Goal: Task Accomplishment & Management: Manage account settings

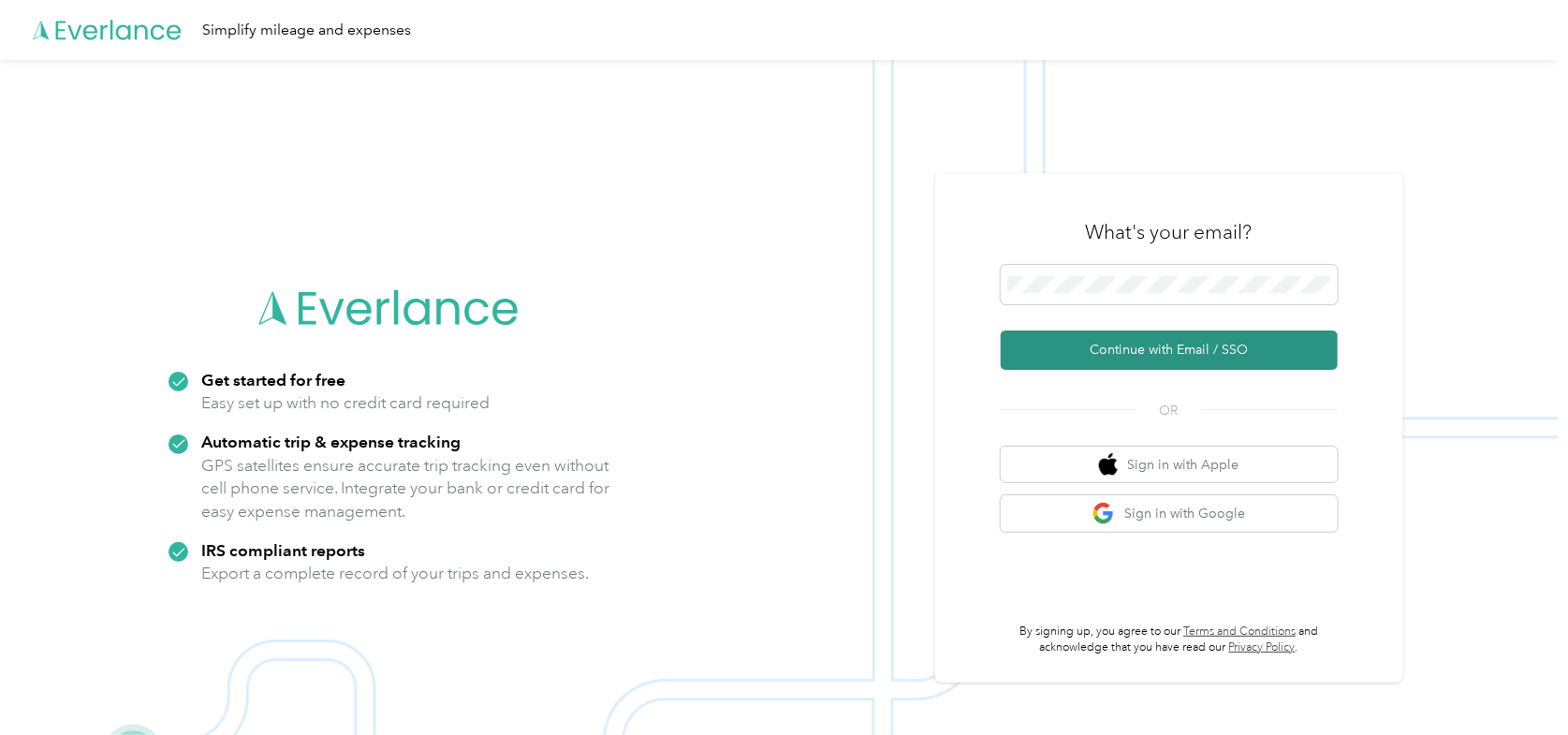
click at [1131, 343] on button "Continue with Email / SSO" at bounding box center [1169, 351] width 337 height 40
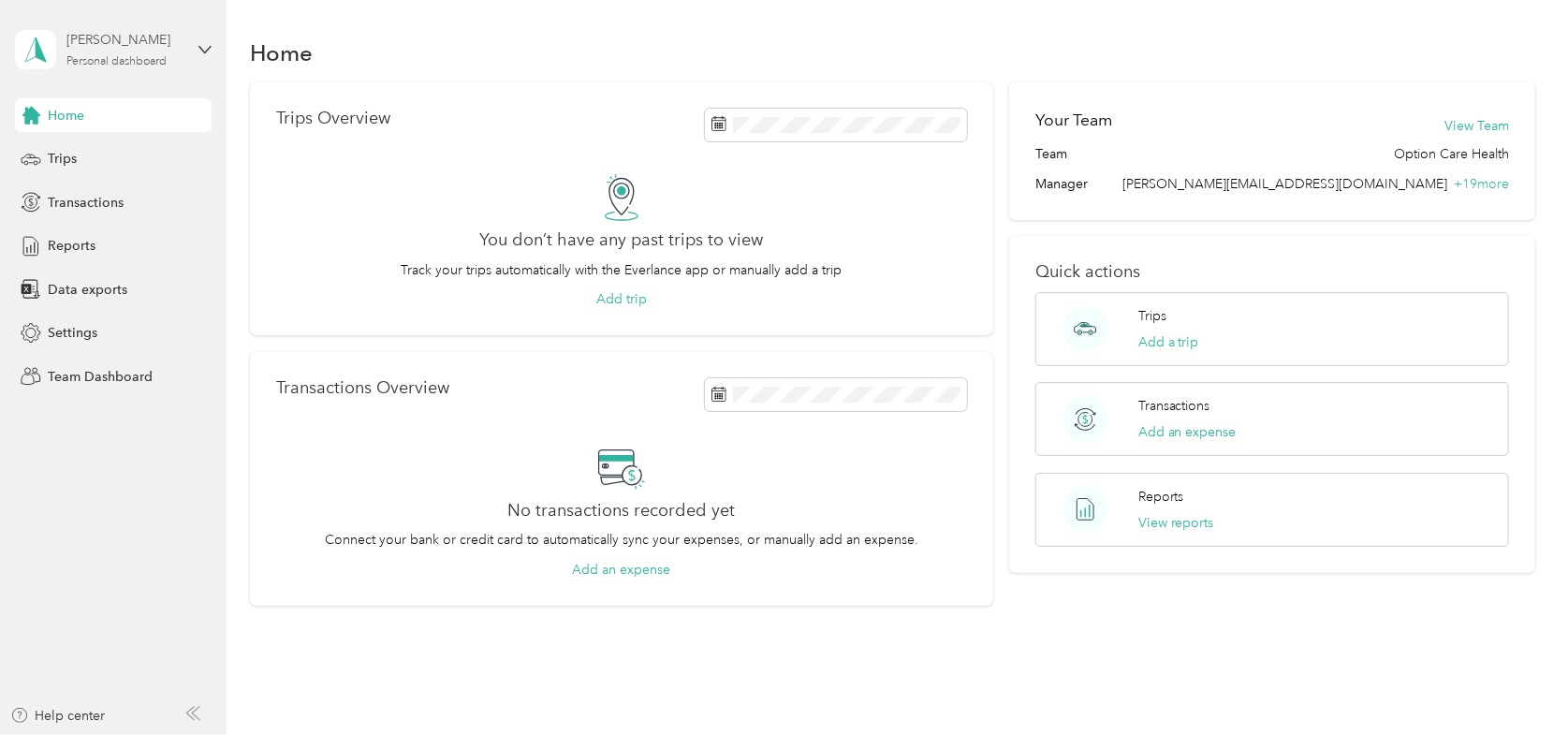
click at [94, 64] on div "Personal dashboard" at bounding box center [116, 61] width 100 height 11
click at [82, 156] on div "Team dashboard" at bounding box center [317, 152] width 580 height 33
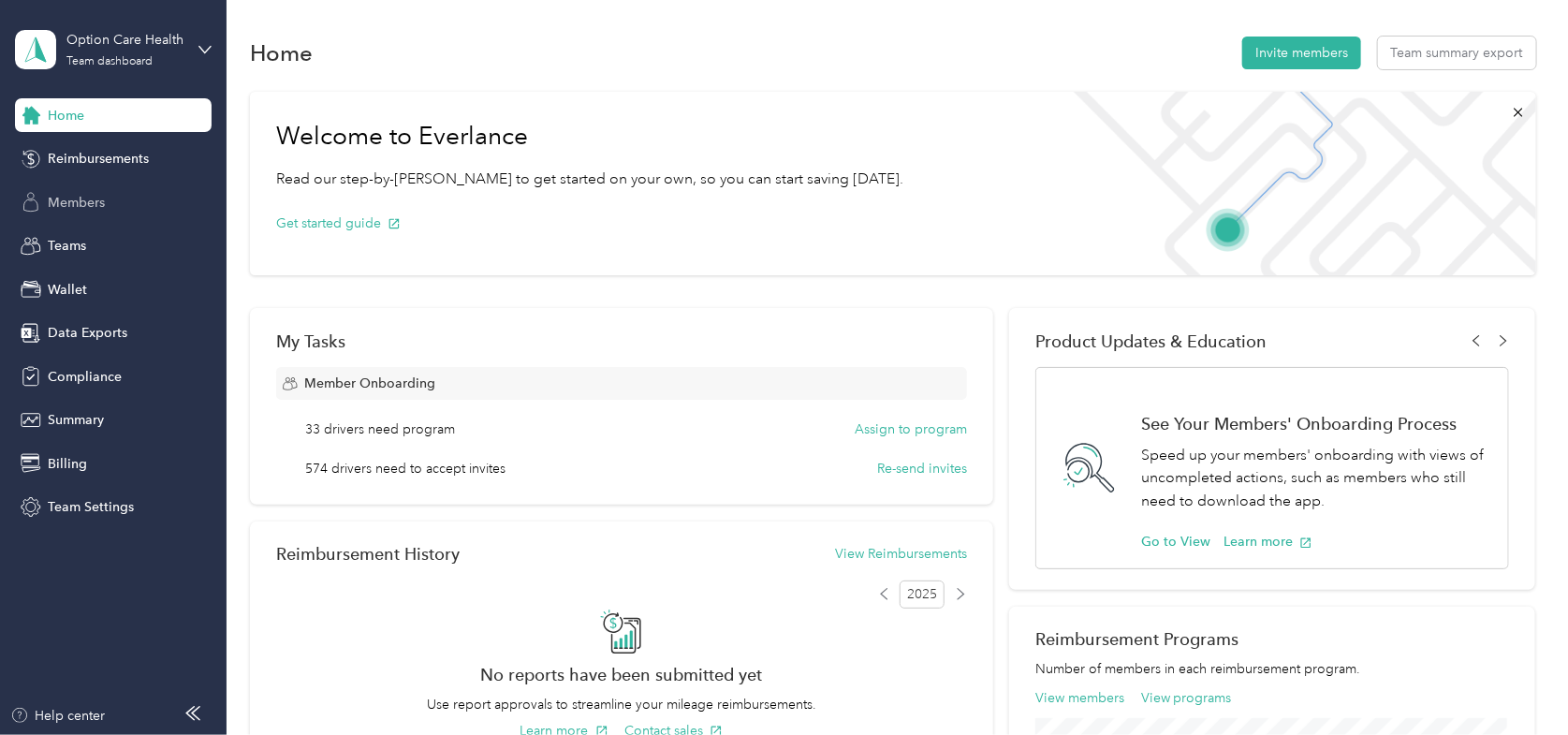
click at [84, 193] on span "Members" at bounding box center [76, 203] width 57 height 20
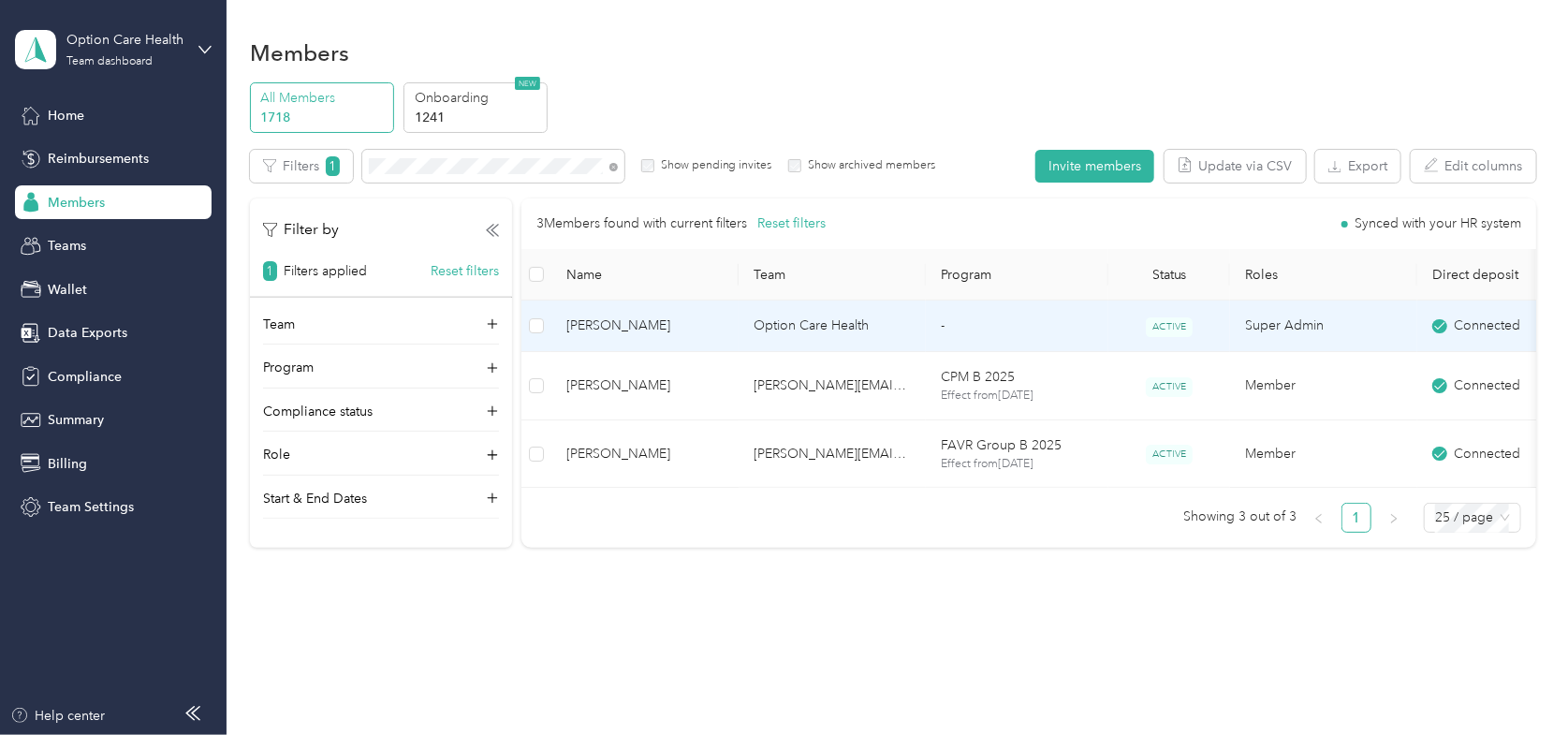
click at [705, 321] on span "Ruth Jones" at bounding box center [645, 326] width 157 height 21
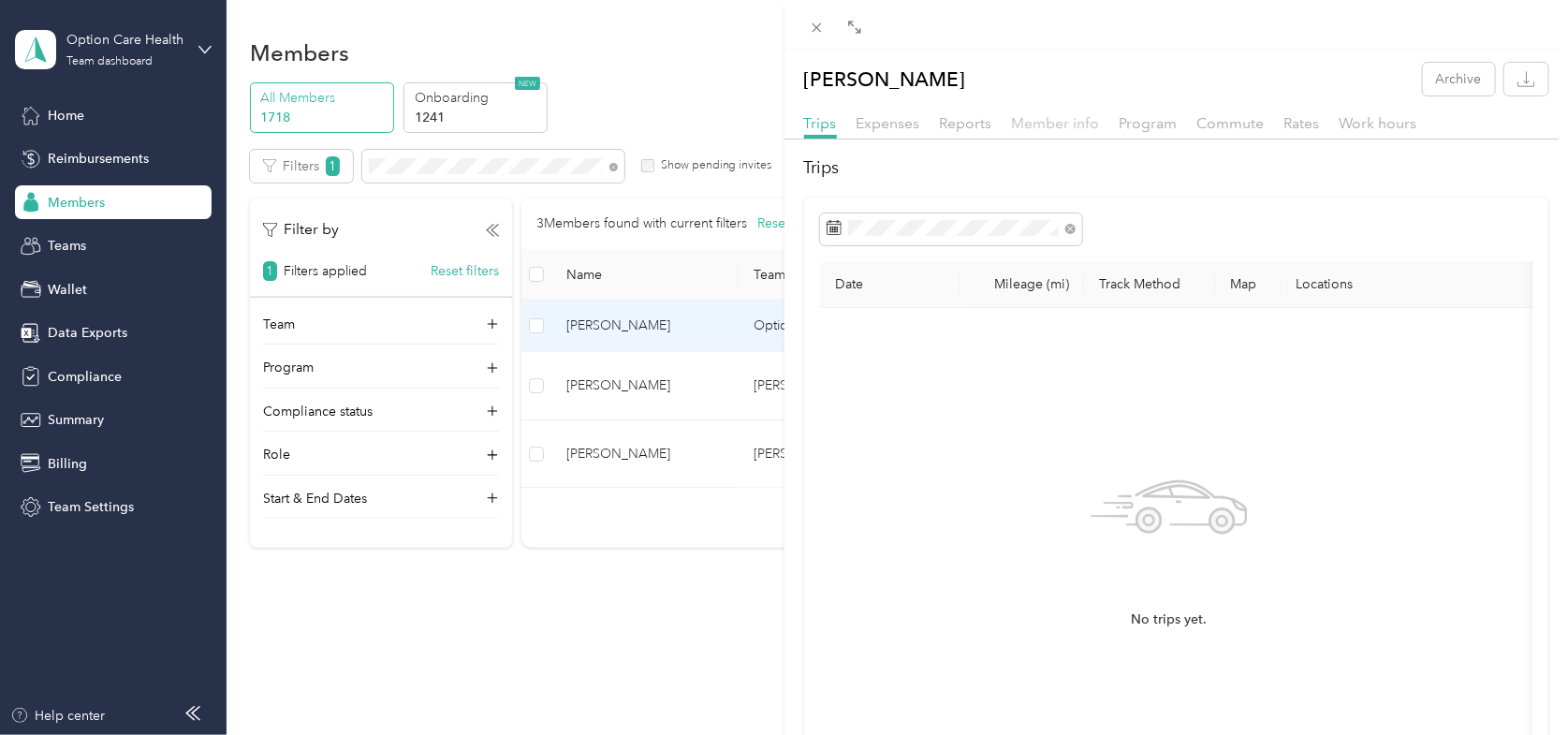
click at [1043, 121] on span "Member info" at bounding box center [1056, 123] width 88 height 18
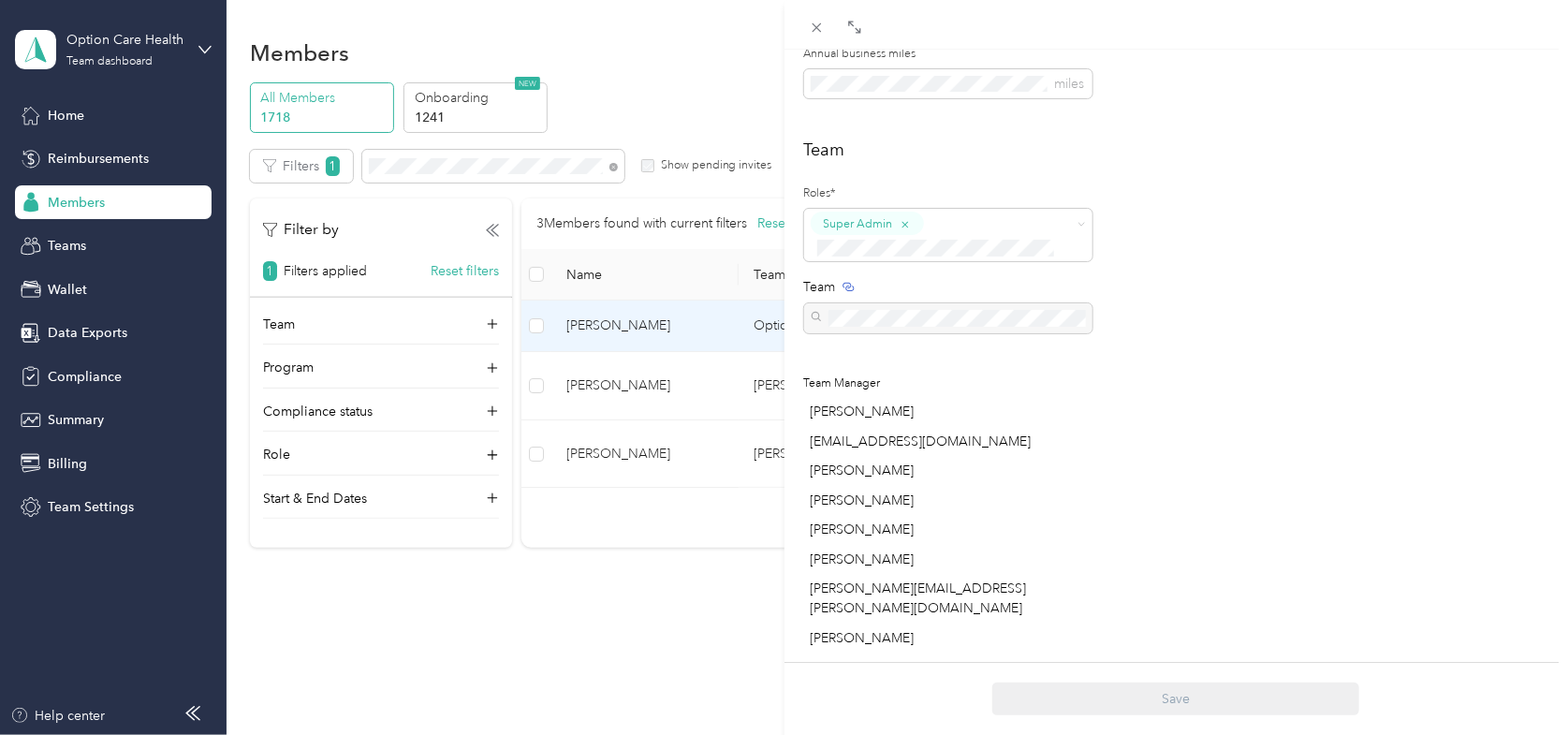
scroll to position [281, 0]
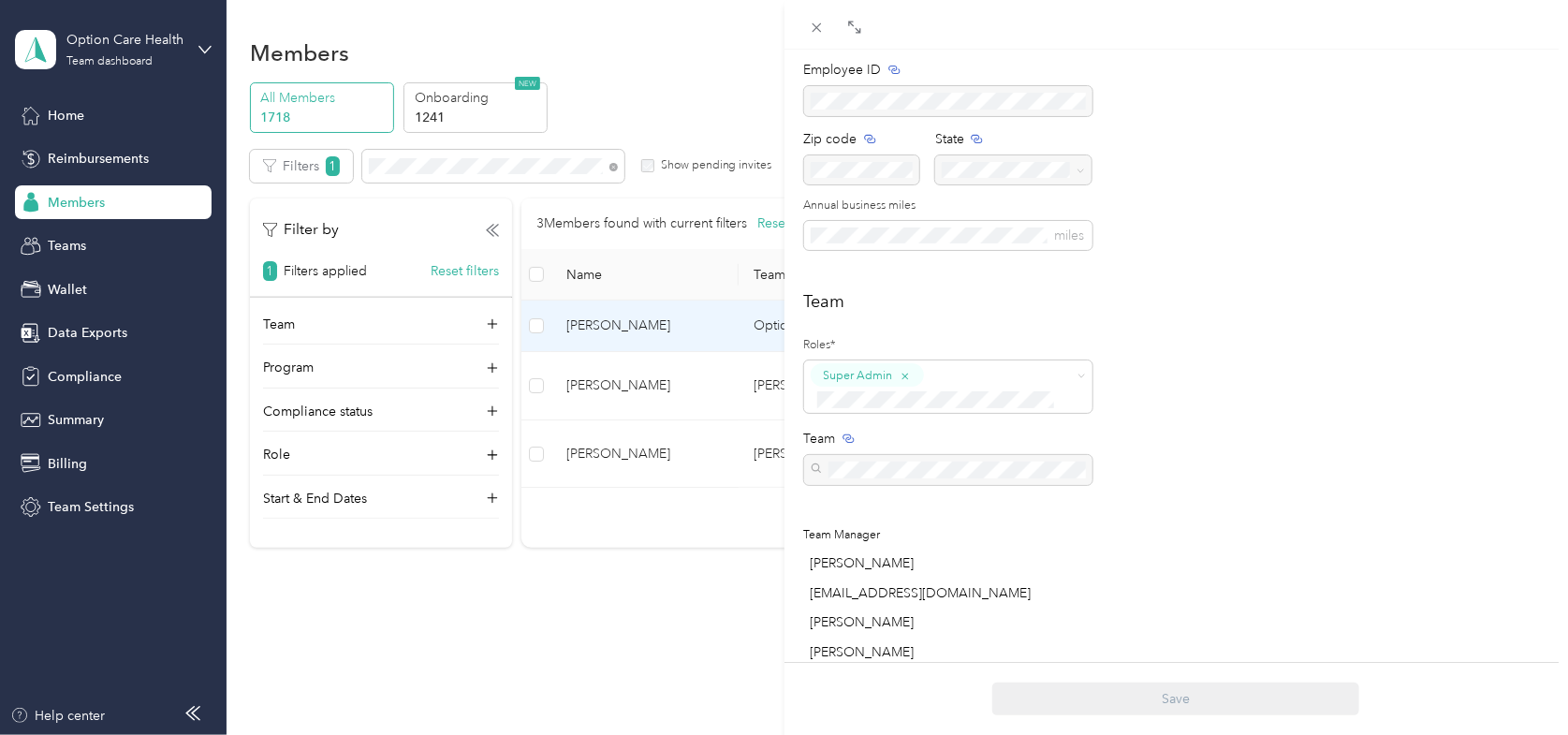
click at [651, 102] on div "Ruth Jones Archive Trips Expenses Reports Member info Program Commute Rates Wor…" at bounding box center [784, 368] width 1568 height 735
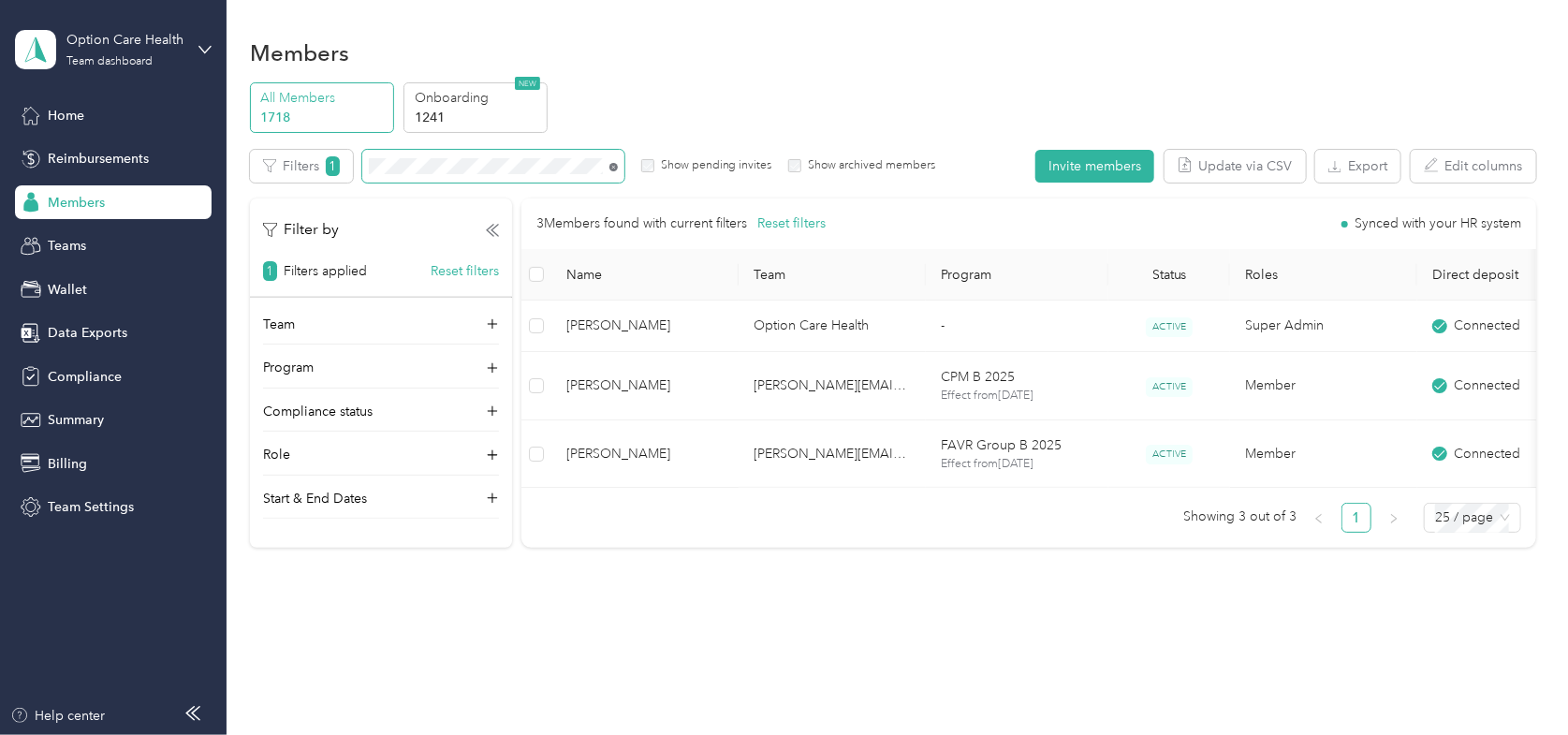
click at [610, 164] on icon at bounding box center [613, 167] width 9 height 9
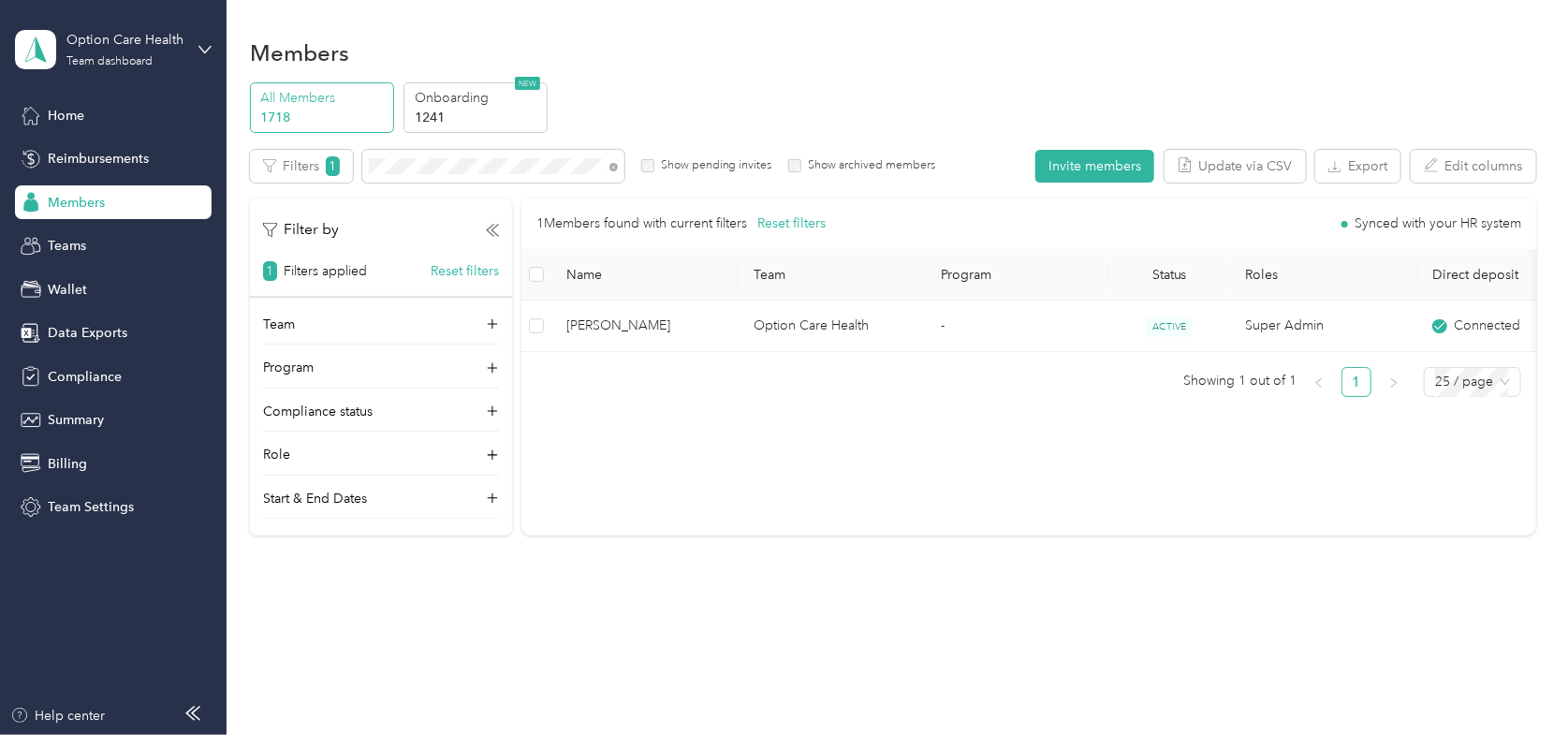
click at [746, 82] on div "All Members 1718 Onboarding 1241 NEW" at bounding box center [893, 108] width 1287 height 51
click at [1270, 53] on div "Members" at bounding box center [893, 52] width 1287 height 40
click at [612, 165] on icon at bounding box center [614, 167] width 4 height 4
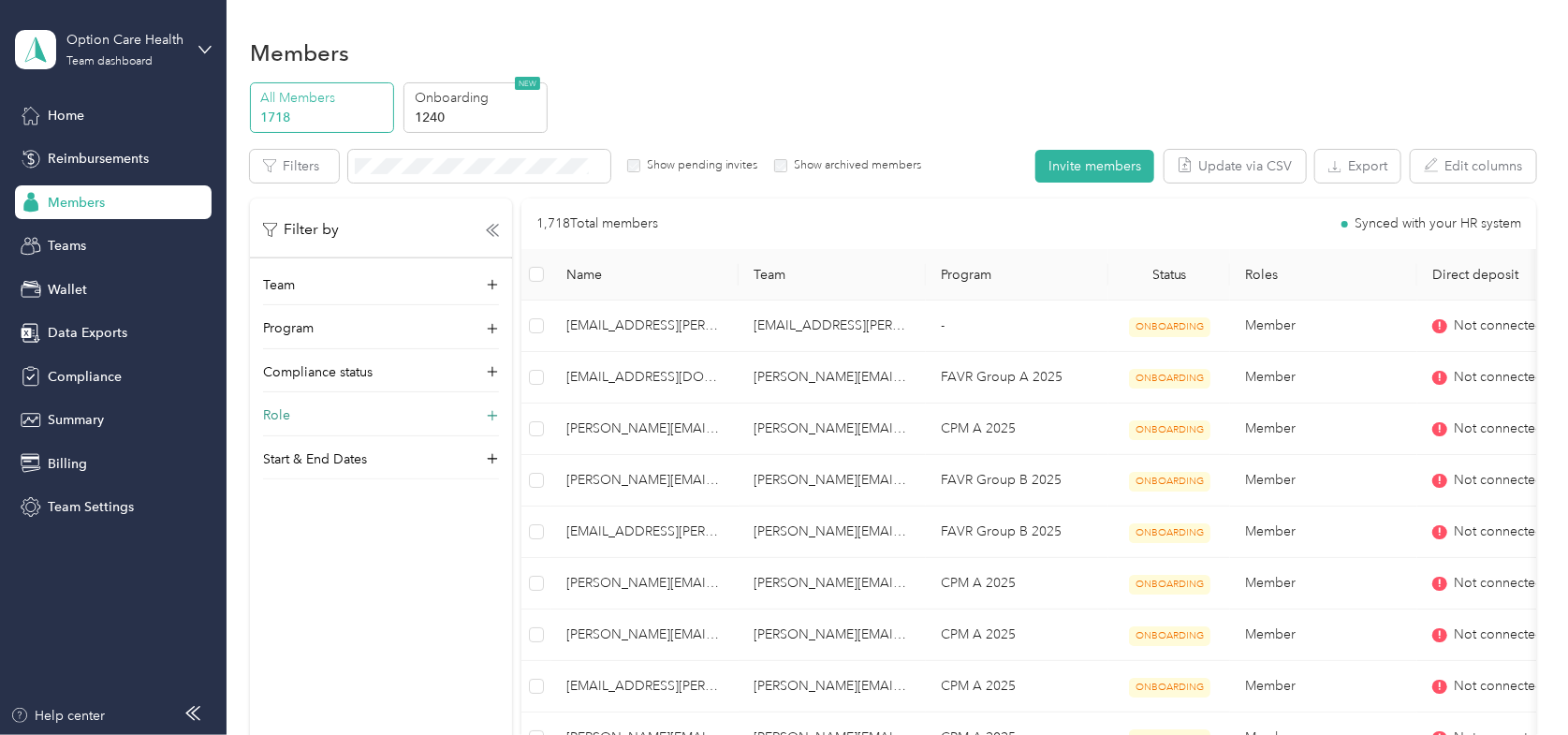
click at [294, 415] on div "Role" at bounding box center [380, 421] width 236 height 30
click at [281, 566] on label "Super Admin" at bounding box center [312, 561] width 72 height 17
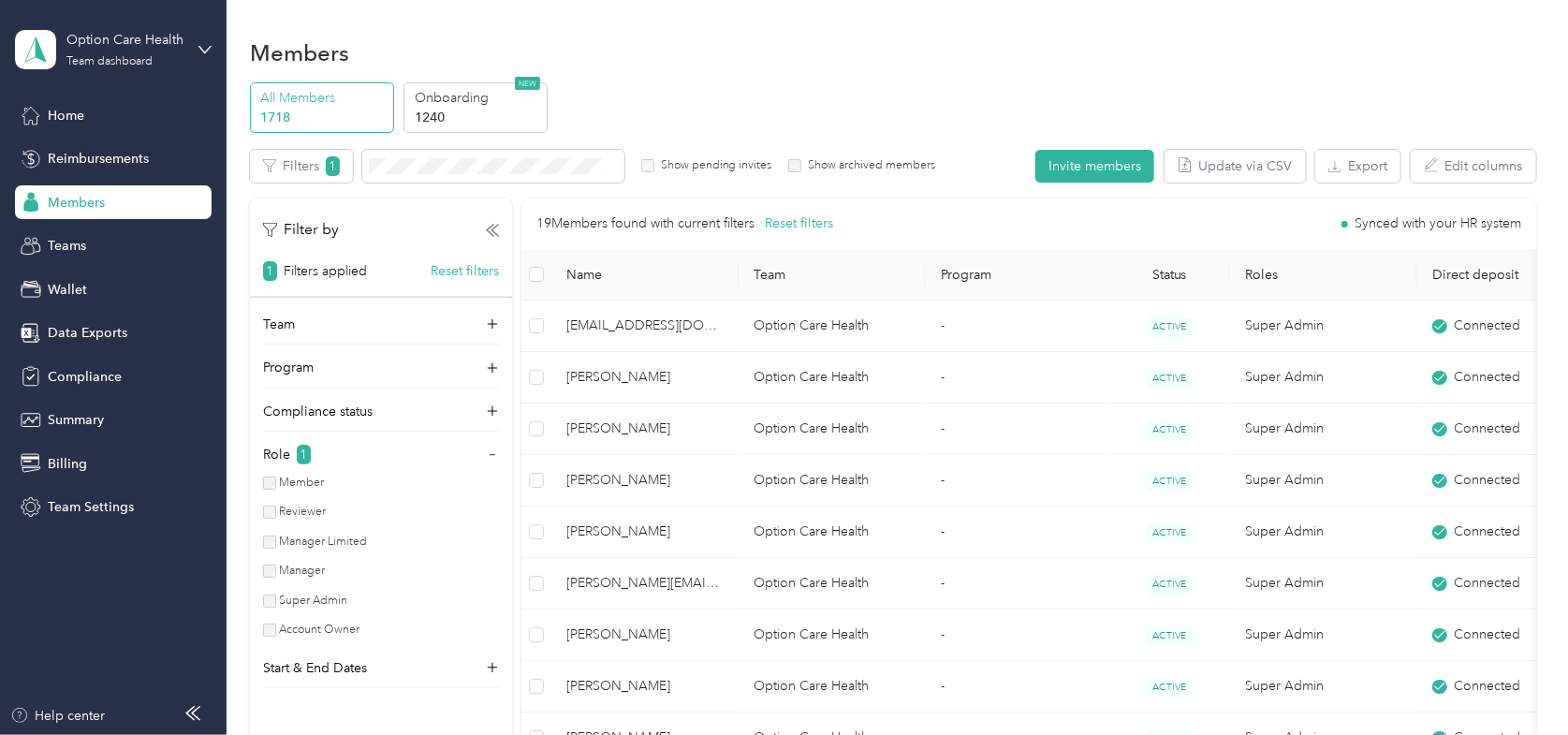
click at [303, 625] on label "Account Owner" at bounding box center [318, 630] width 84 height 17
click at [459, 263] on button "Reset filters" at bounding box center [464, 272] width 68 height 20
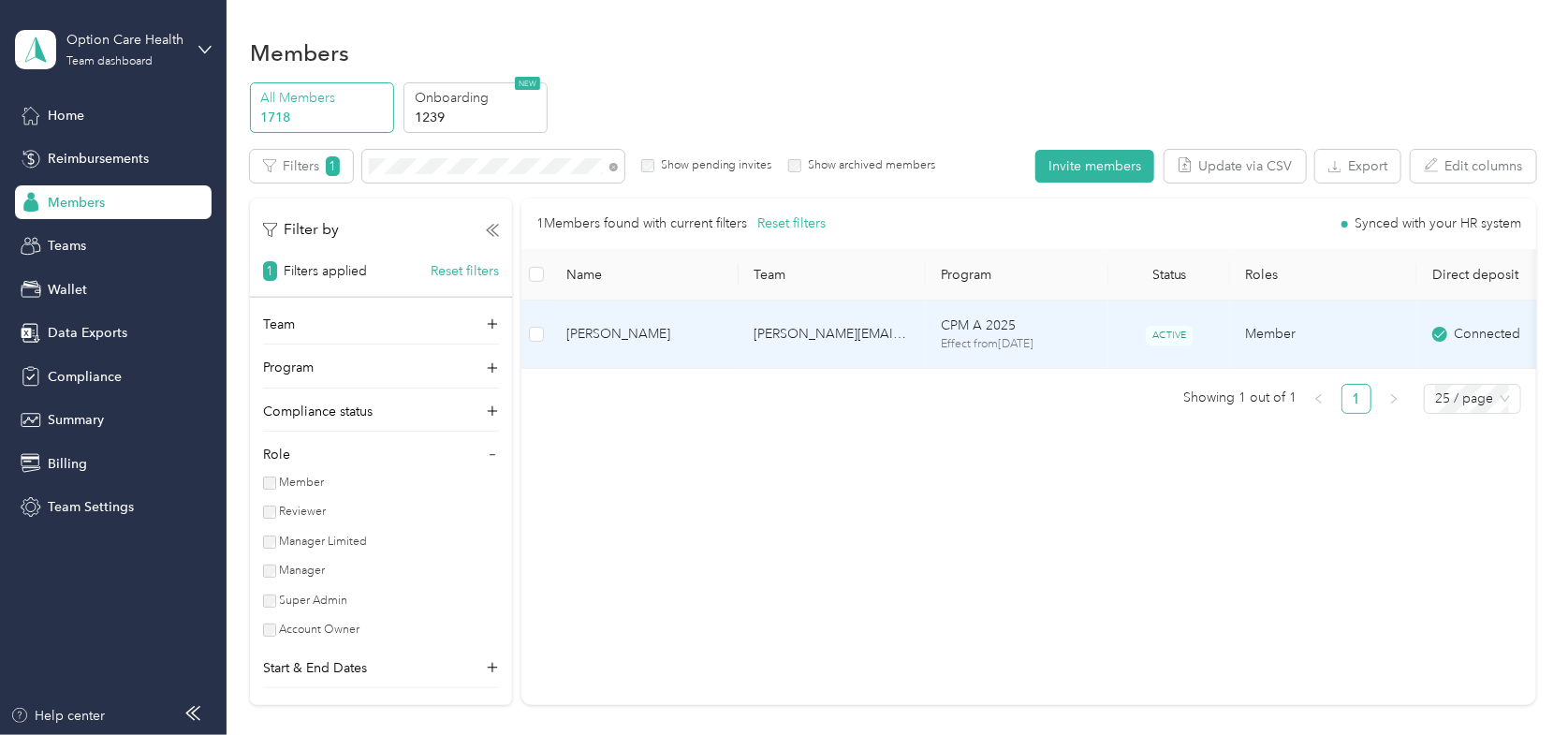
click at [608, 336] on span "Rachel Gonzalez" at bounding box center [645, 334] width 157 height 21
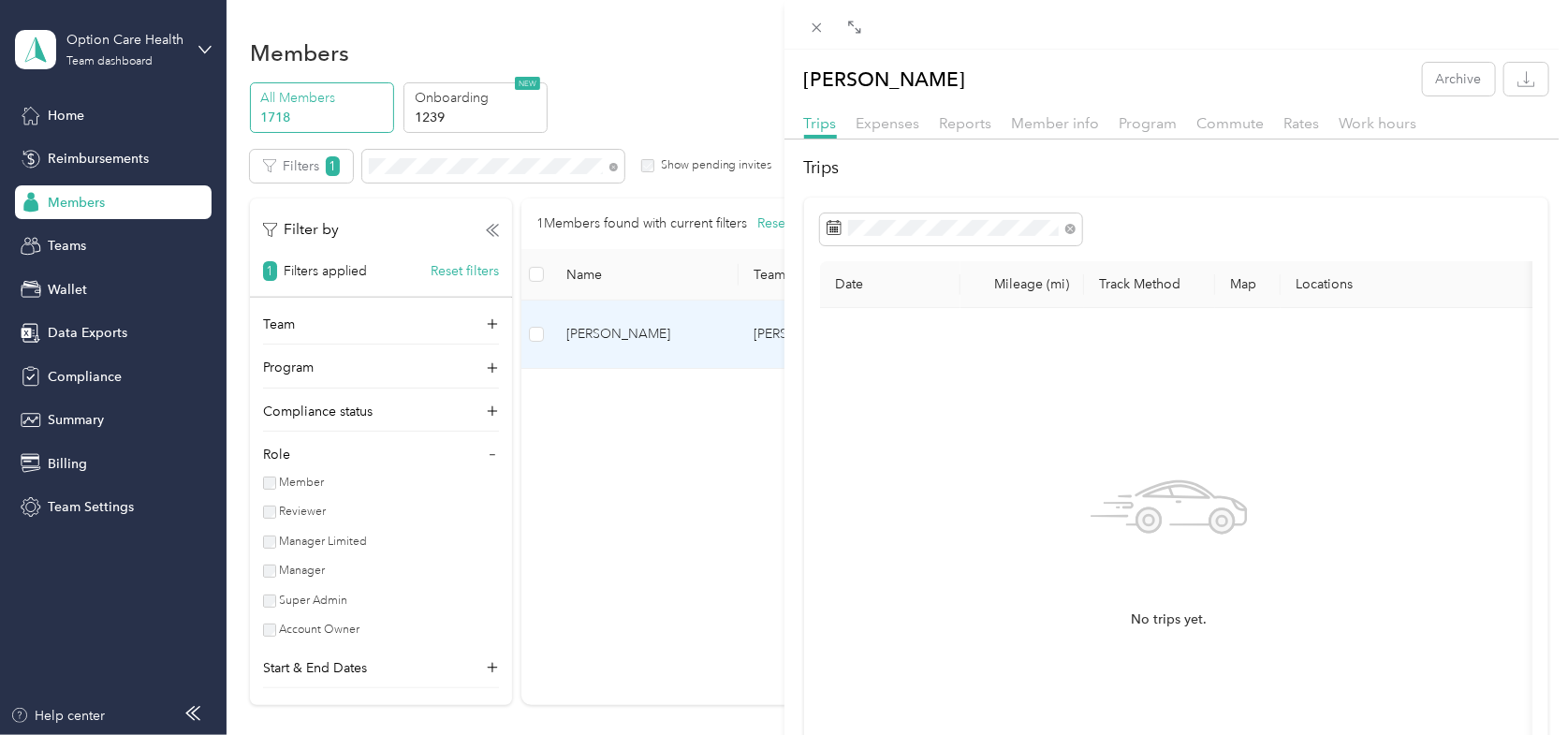
click at [1044, 132] on div "Member info" at bounding box center [1056, 124] width 88 height 24
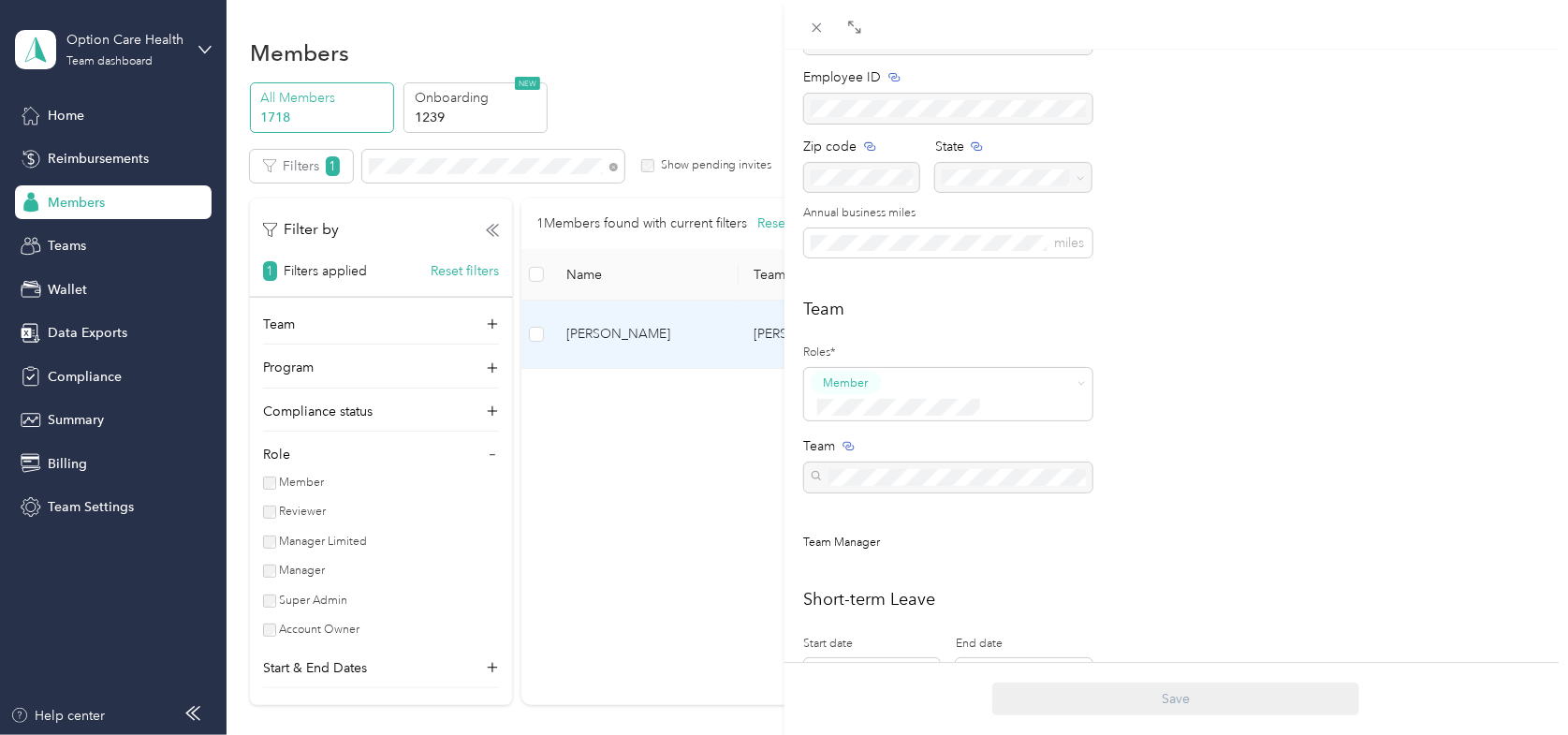
scroll to position [281, 0]
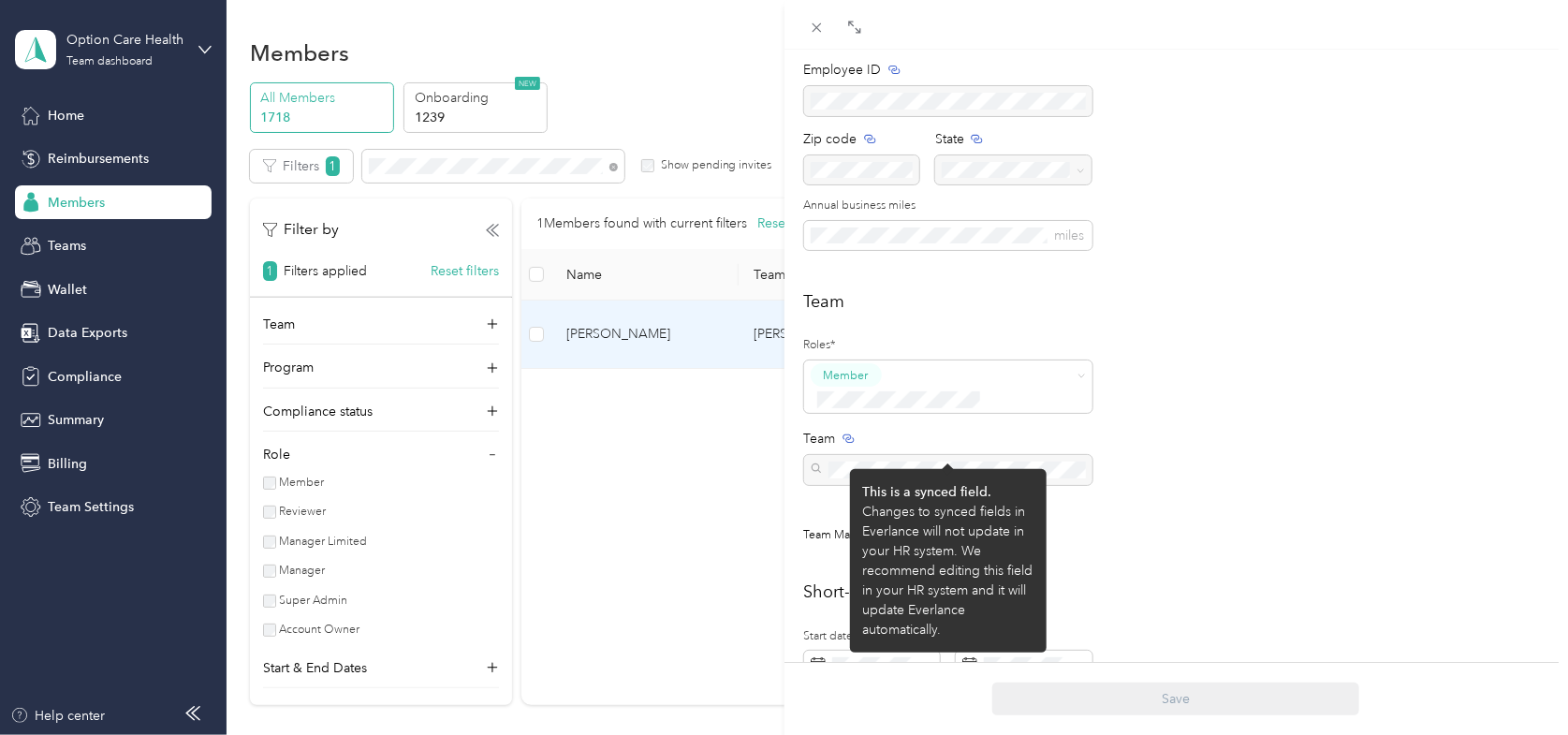
click at [1044, 455] on div at bounding box center [949, 469] width 288 height 29
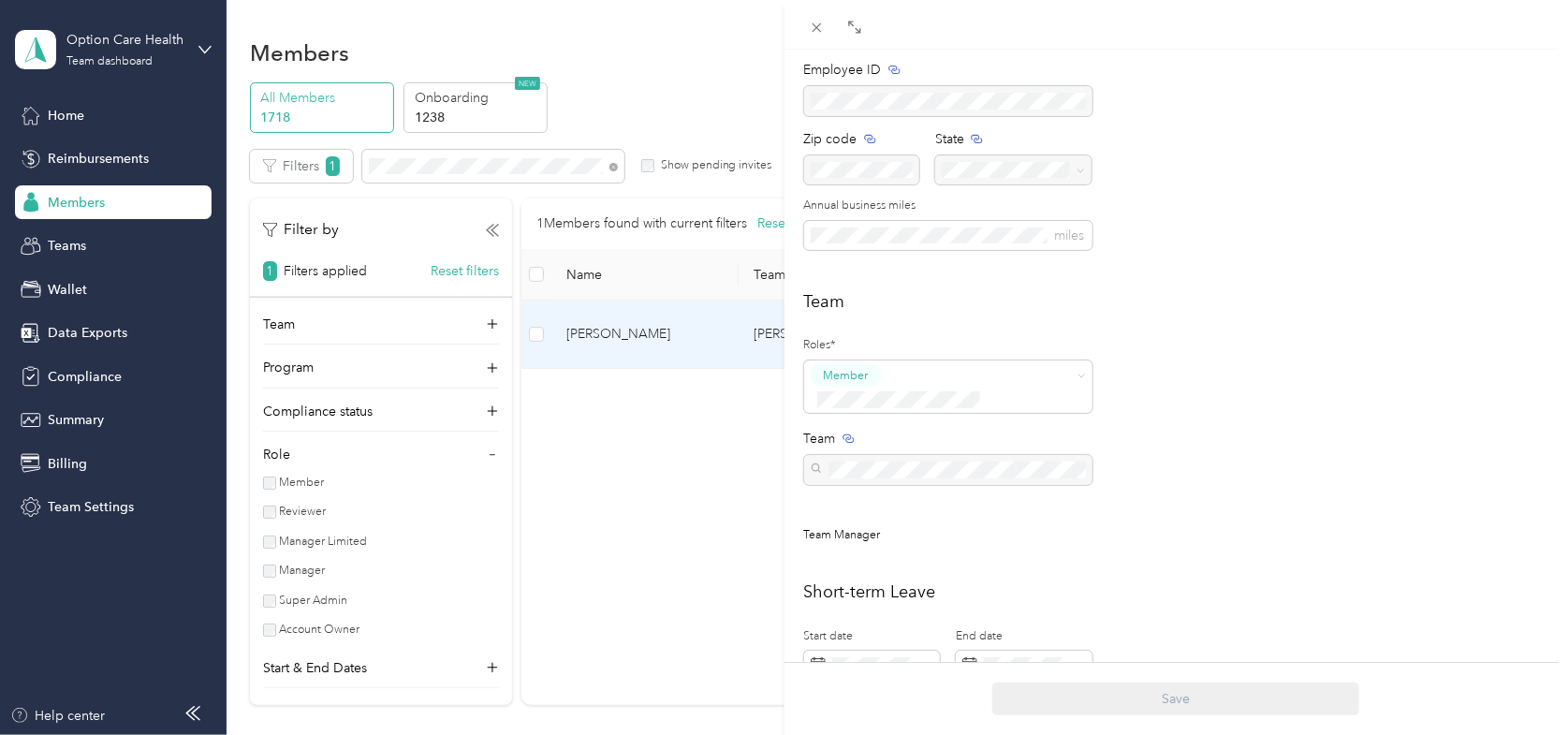
click at [1297, 182] on div "Personal First name Last name Email* Employee ID Zip code State Annual business…" at bounding box center [1177, 73] width 745 height 398
click at [684, 46] on div "Rachel Gonzalez Archive Trips Expenses Reports Member info Program Commute Rate…" at bounding box center [784, 368] width 1568 height 735
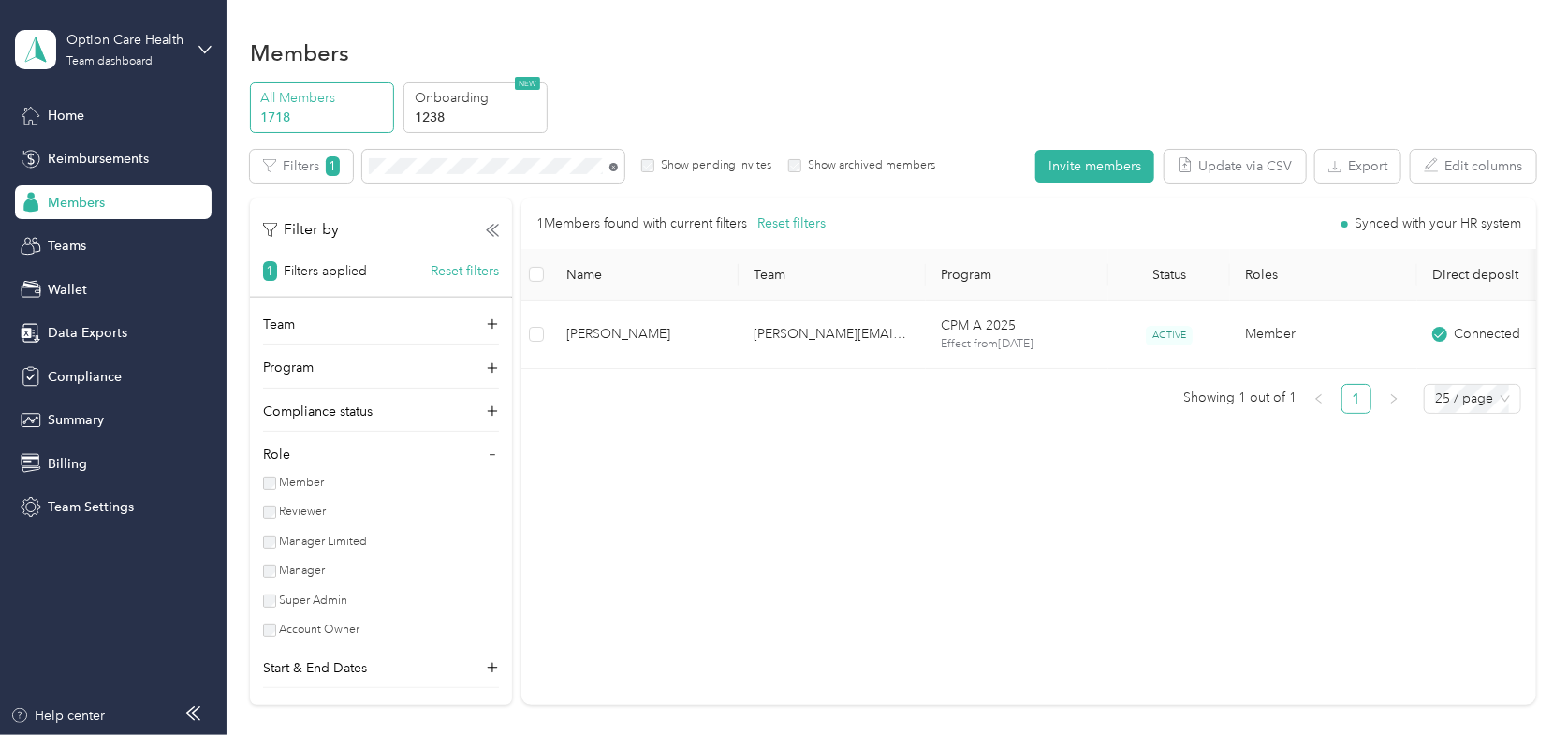
click at [615, 165] on icon at bounding box center [614, 167] width 4 height 4
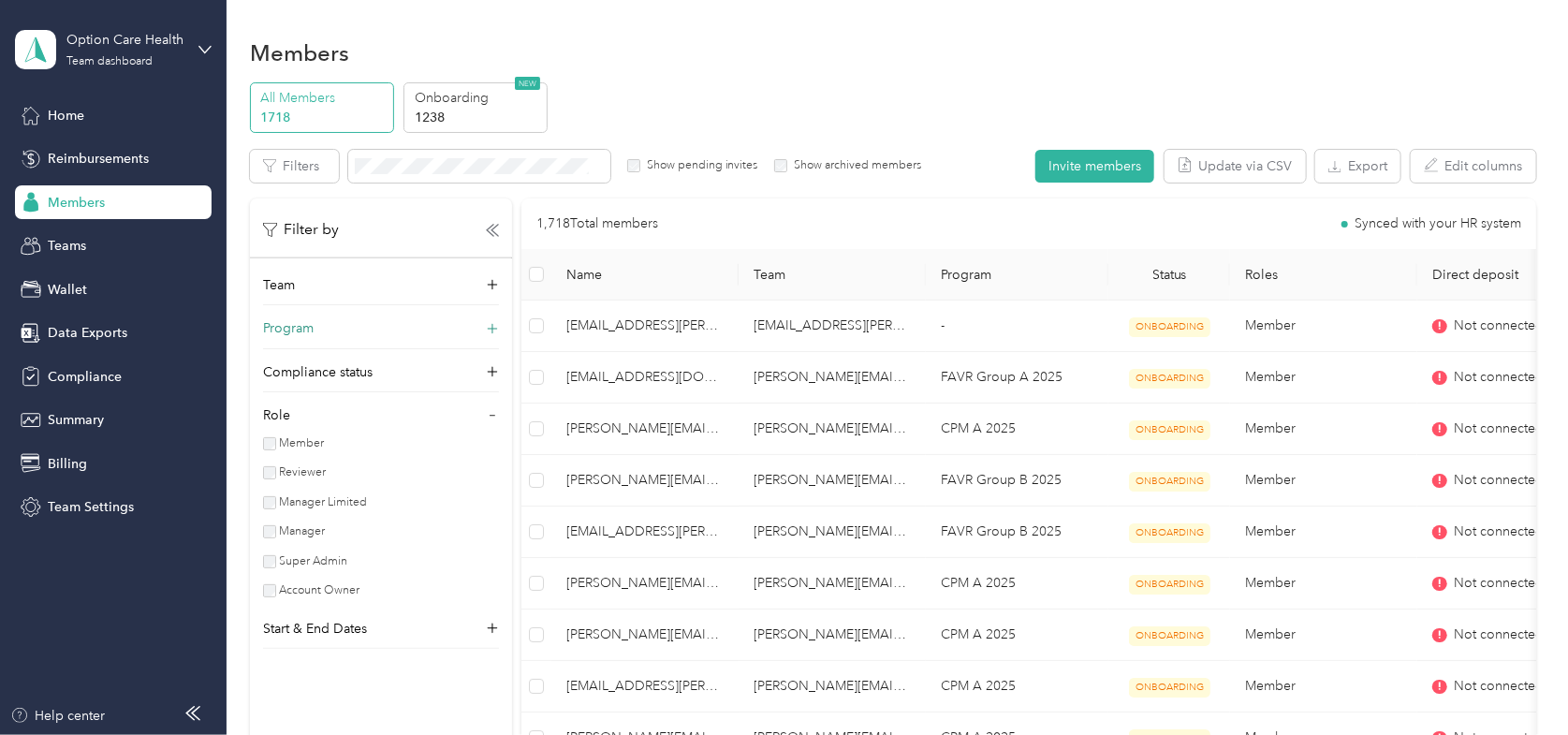
click at [350, 330] on div "Program" at bounding box center [380, 333] width 236 height 30
click at [312, 579] on li "FAVR Programs" at bounding box center [380, 562] width 236 height 33
click at [309, 514] on li "CPM B 2025 (CPM)" at bounding box center [380, 496] width 236 height 33
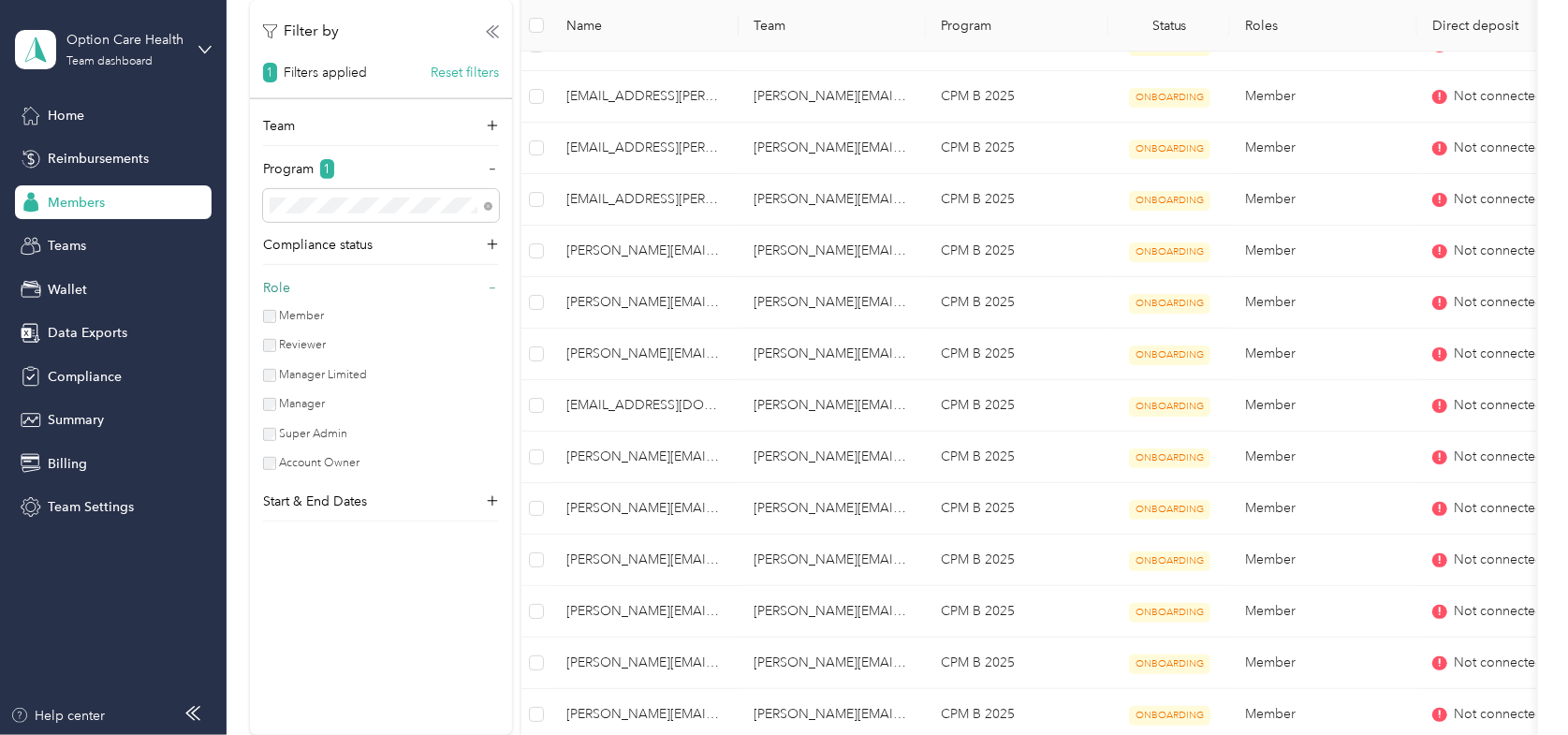
scroll to position [188, 0]
